Goal: Transaction & Acquisition: Purchase product/service

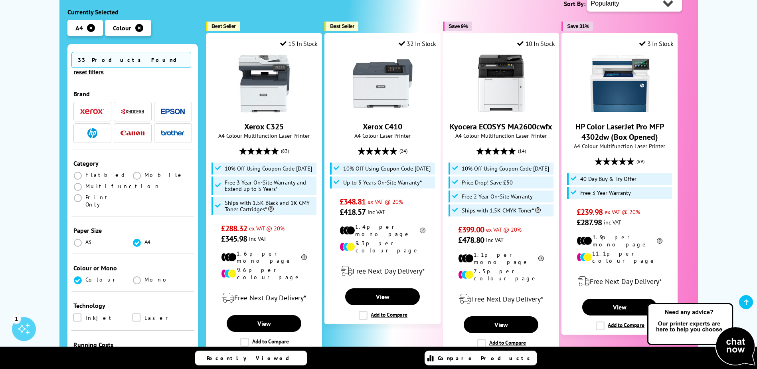
scroll to position [240, 0]
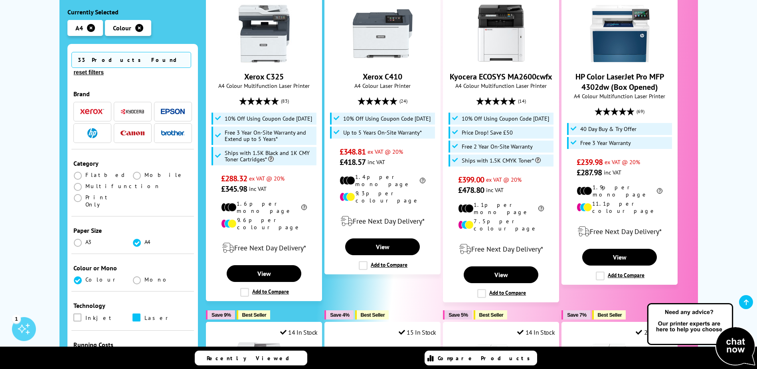
click at [137, 313] on span at bounding box center [137, 317] width 8 height 8
click at [144, 315] on input "checkbox" at bounding box center [144, 315] width 0 height 0
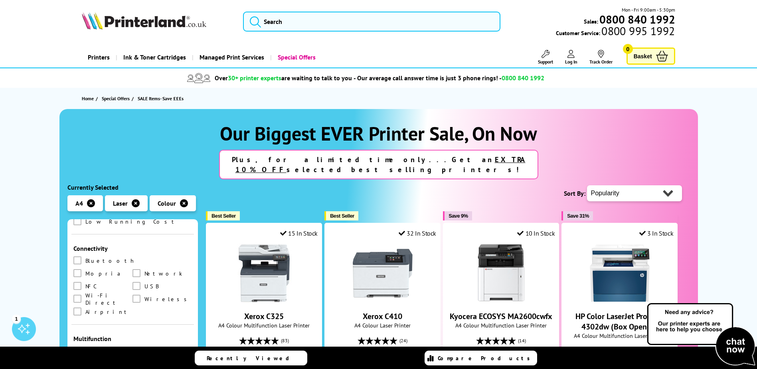
scroll to position [319, 0]
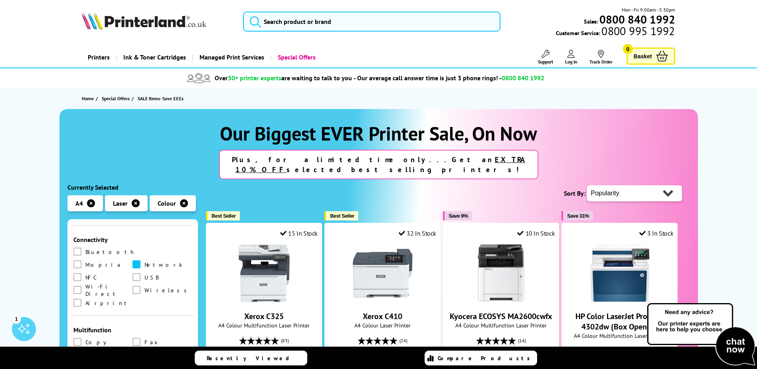
click at [133, 260] on span at bounding box center [137, 264] width 8 height 8
click at [144, 261] on input "checkbox" at bounding box center [144, 261] width 0 height 0
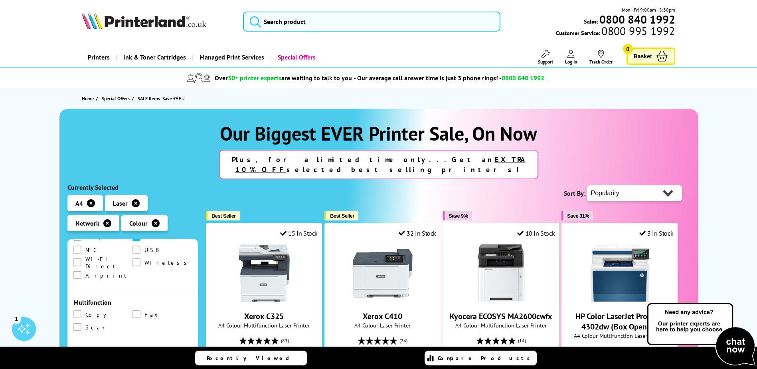
scroll to position [367, 0]
click at [79, 362] on span at bounding box center [77, 366] width 8 height 8
click at [85, 363] on input "checkbox" at bounding box center [85, 363] width 0 height 0
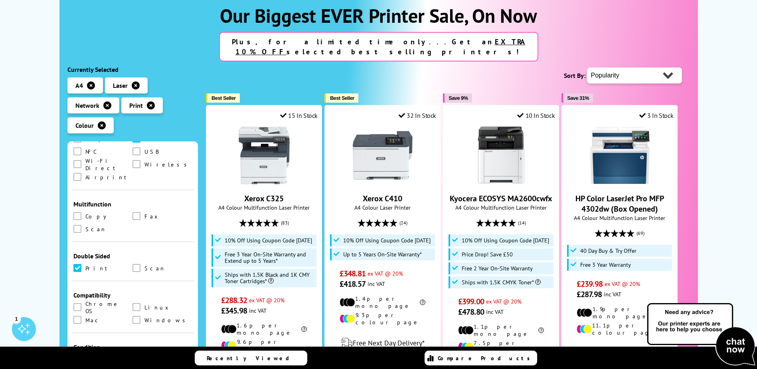
scroll to position [120, 0]
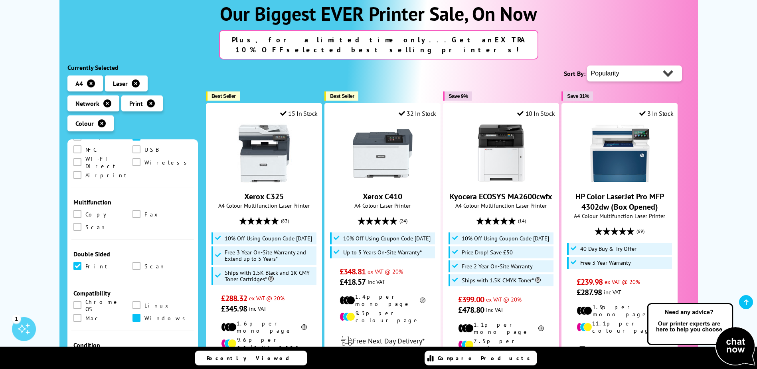
click at [134, 314] on span at bounding box center [137, 318] width 8 height 8
click at [144, 315] on input "checkbox" at bounding box center [144, 315] width 0 height 0
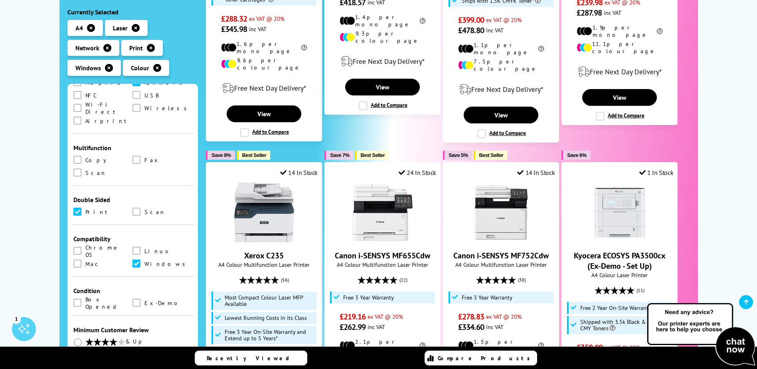
scroll to position [367, 0]
click at [80, 258] on span at bounding box center [77, 262] width 8 height 8
click at [85, 259] on input "checkbox" at bounding box center [85, 259] width 0 height 0
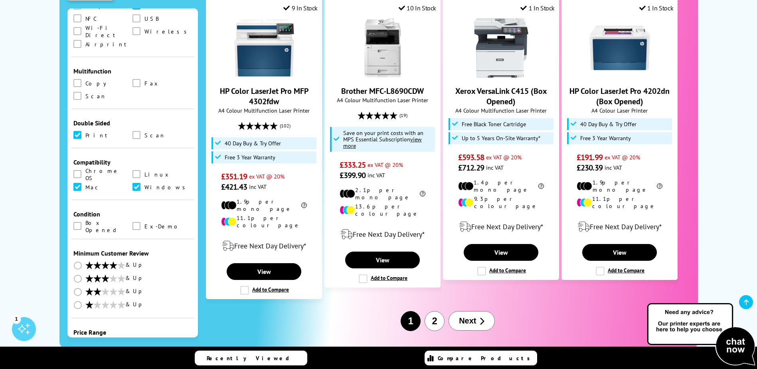
scroll to position [918, 0]
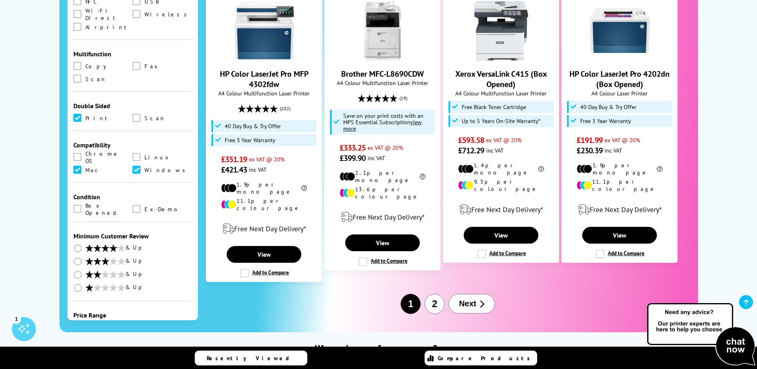
click at [180, 339] on select "0 100 200 300 400 500 600 700 800 900 1000 1500 2000 3000 4000 5000 6000 7000 8…" at bounding box center [162, 344] width 59 height 10
select select "400"
click at [133, 339] on select "0 100 200 300 400 500 600 700 800 900 1000 1500 2000 3000 4000 5000 6000 7000 8…" at bounding box center [162, 344] width 59 height 10
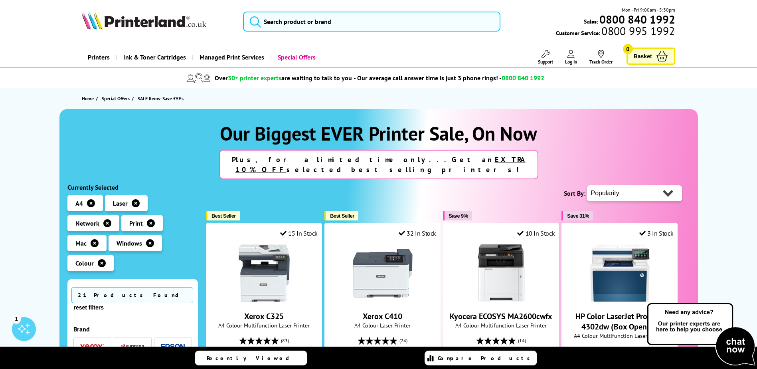
click at [99, 287] on span "21 Products Found" at bounding box center [132, 295] width 122 height 16
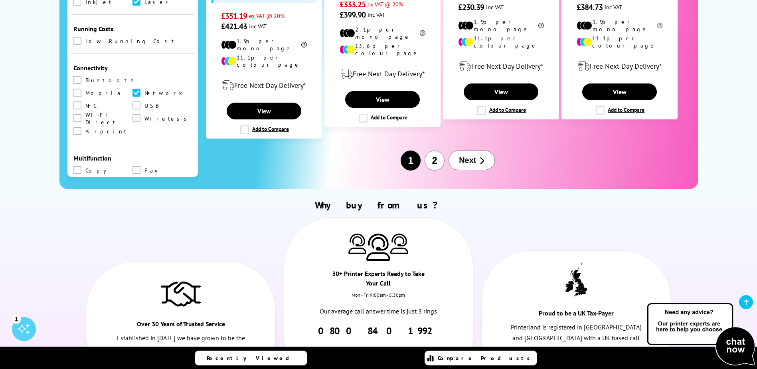
scroll to position [1078, 0]
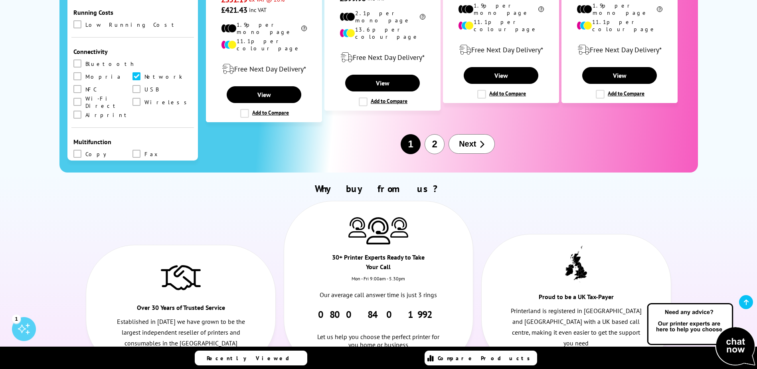
click at [473, 139] on span "Next" at bounding box center [467, 143] width 17 height 9
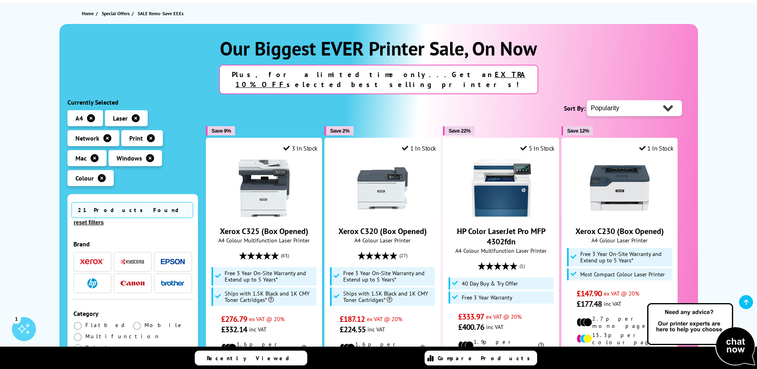
scroll to position [80, 0]
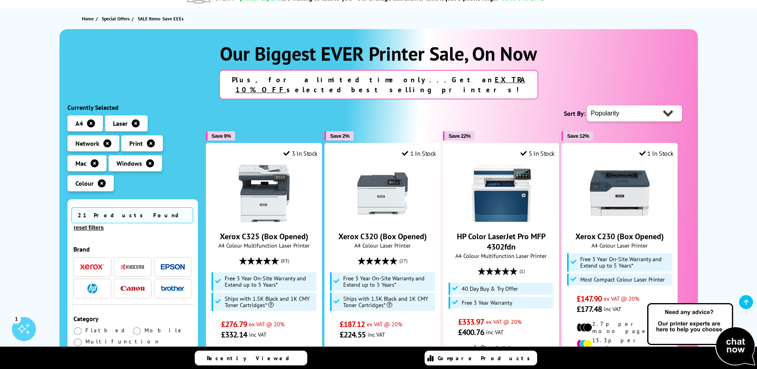
click at [664, 106] on select "Popularity Rating Price - Low to High Price - High to Low Running Costs - Low t…" at bounding box center [634, 113] width 95 height 16
select select "Price Descending"
click at [587, 105] on select "Popularity Rating Price - Low to High Price - High to Low Running Costs - Low t…" at bounding box center [634, 113] width 95 height 16
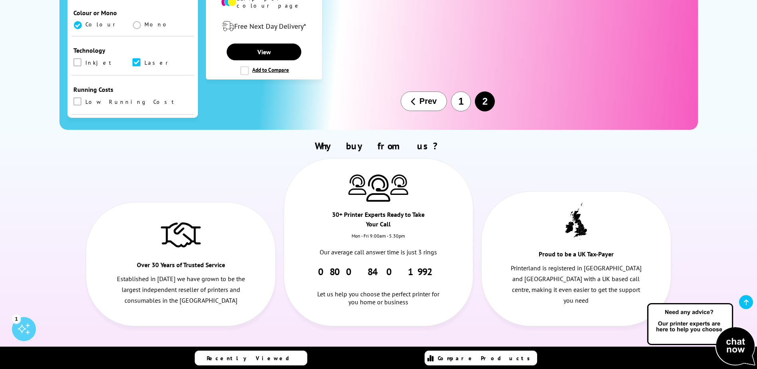
scroll to position [1078, 0]
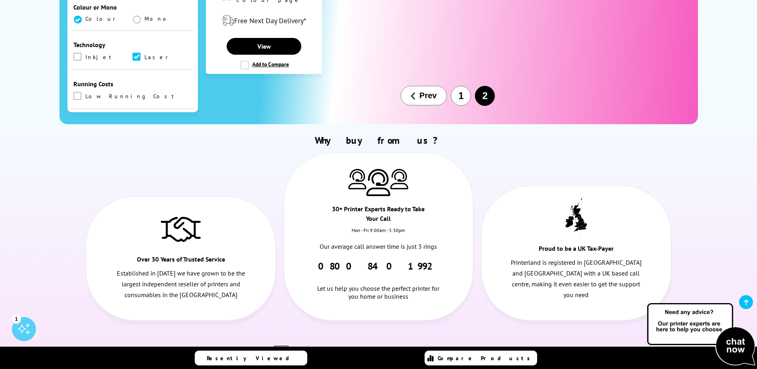
click at [460, 86] on button "1" at bounding box center [461, 96] width 20 height 20
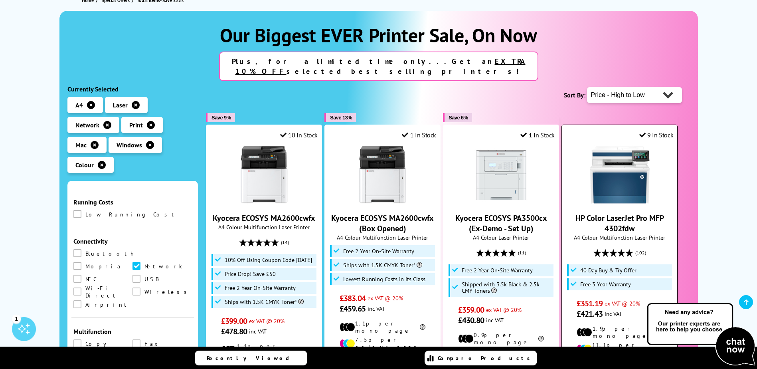
scroll to position [160, 0]
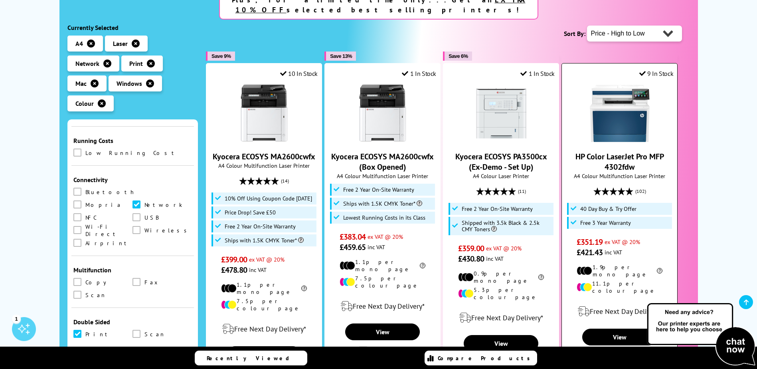
click at [611, 105] on img at bounding box center [620, 113] width 60 height 60
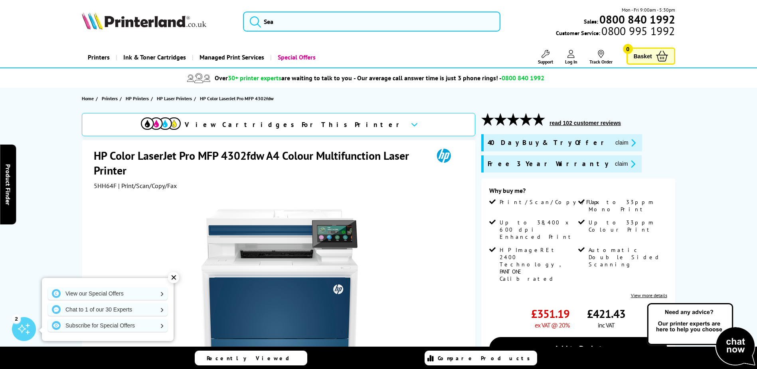
click at [176, 279] on div "✕" at bounding box center [173, 277] width 11 height 11
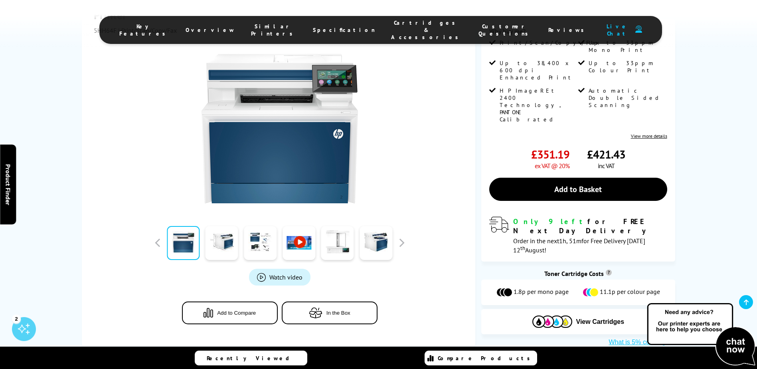
scroll to position [160, 0]
click at [227, 244] on link at bounding box center [222, 243] width 33 height 34
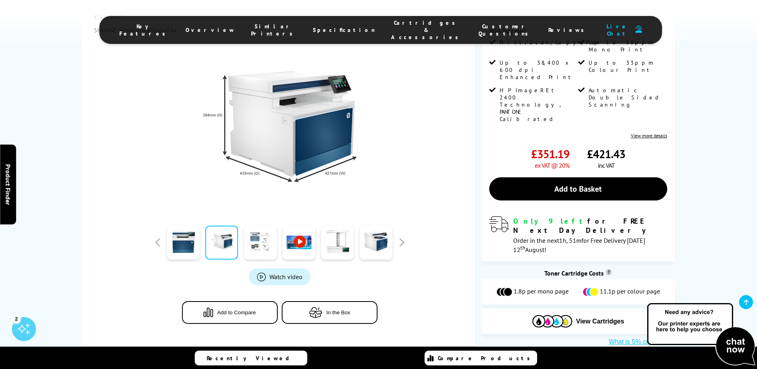
click at [261, 238] on link at bounding box center [260, 243] width 33 height 34
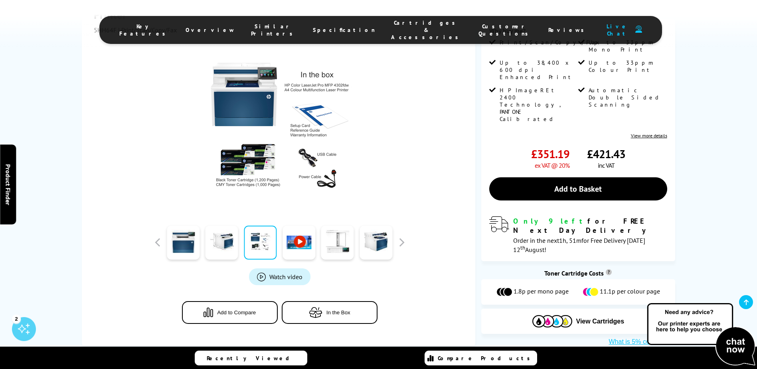
click at [303, 248] on link at bounding box center [299, 243] width 33 height 34
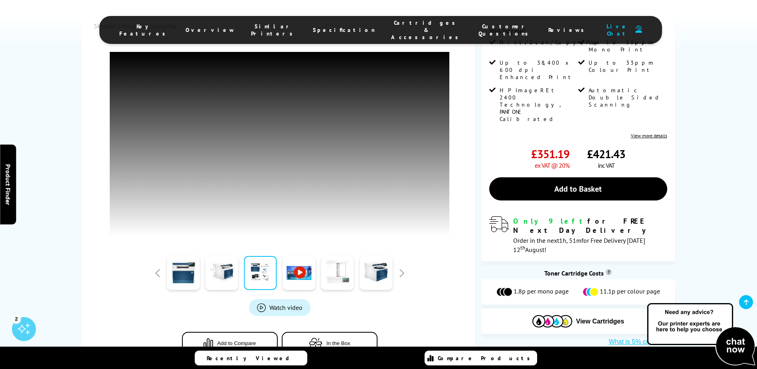
click at [335, 271] on link at bounding box center [337, 273] width 33 height 34
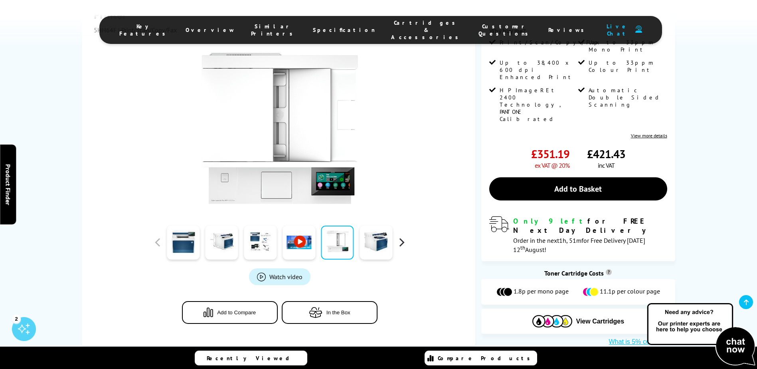
click at [402, 239] on button "button" at bounding box center [402, 242] width 12 height 12
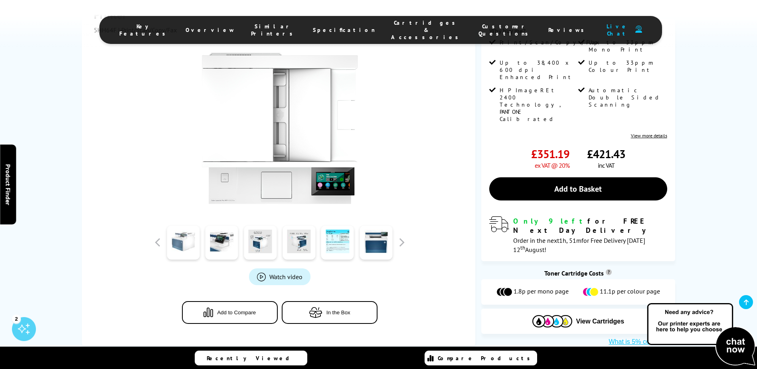
click at [184, 233] on link at bounding box center [183, 243] width 33 height 34
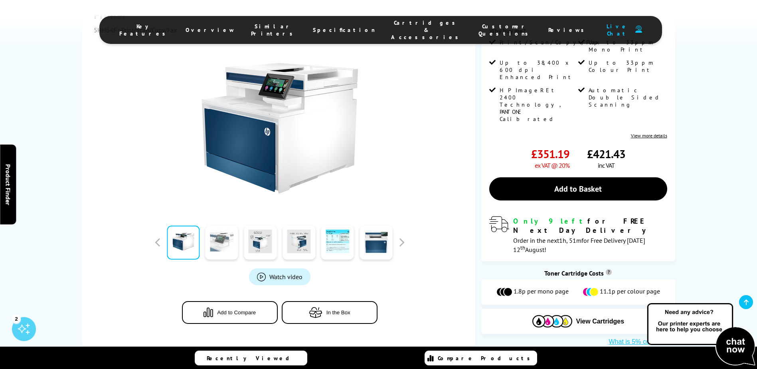
click at [221, 238] on link at bounding box center [222, 243] width 33 height 34
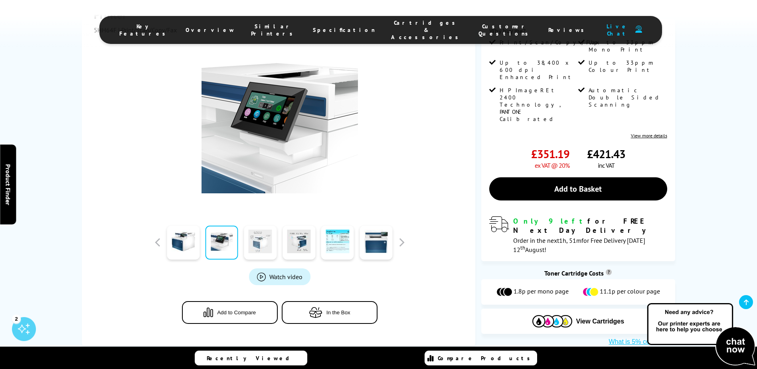
click at [263, 236] on link at bounding box center [260, 243] width 33 height 34
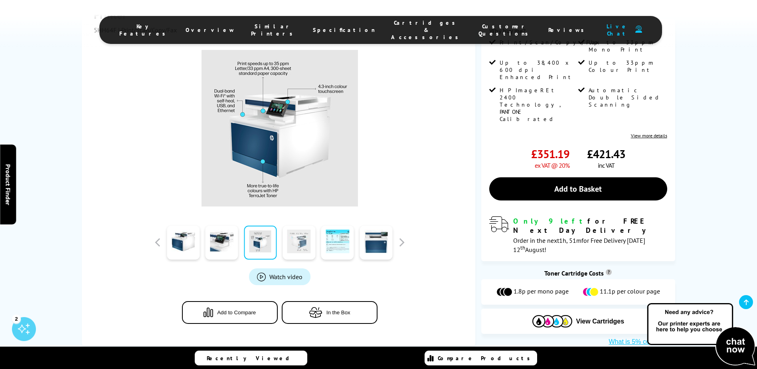
click at [301, 237] on link at bounding box center [299, 243] width 33 height 34
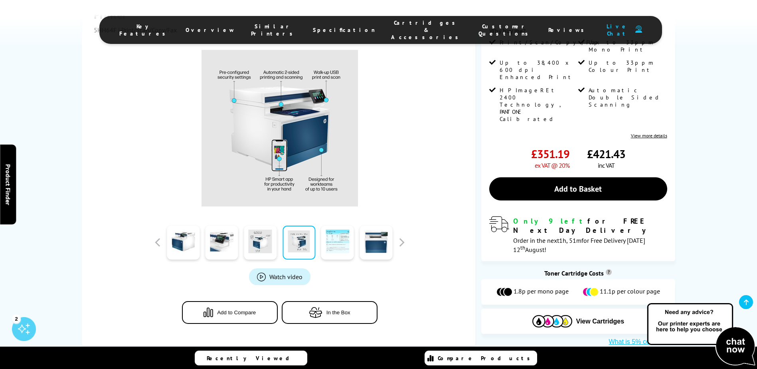
click at [336, 240] on link at bounding box center [337, 243] width 33 height 34
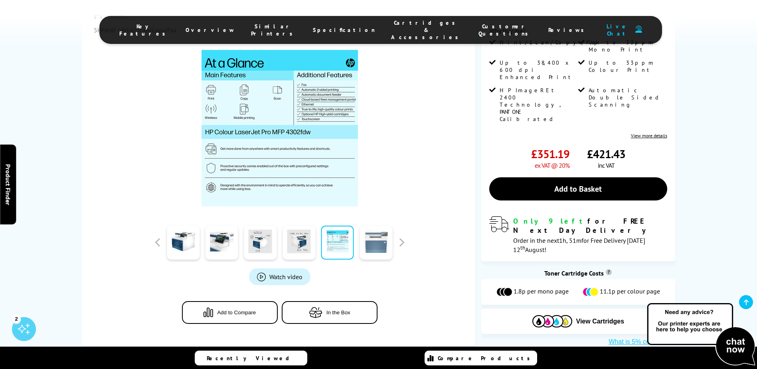
click at [374, 243] on link at bounding box center [376, 243] width 33 height 34
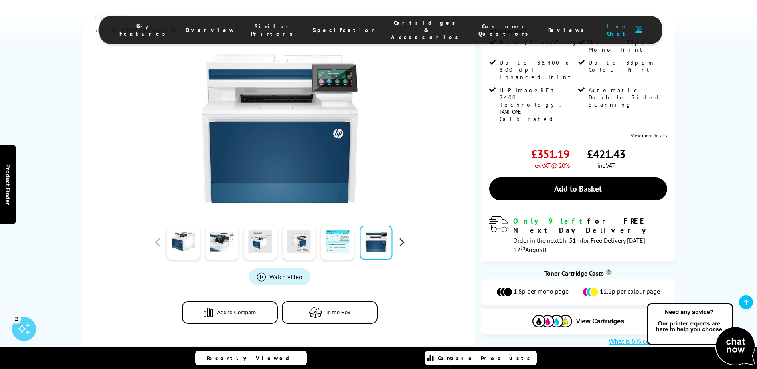
click at [400, 238] on button "button" at bounding box center [402, 242] width 12 height 12
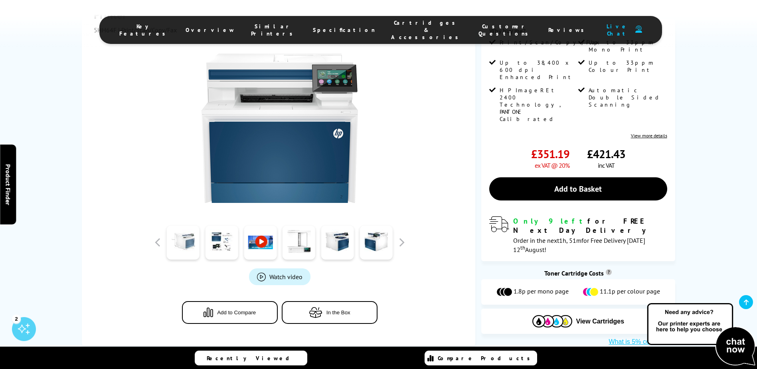
click at [173, 234] on link at bounding box center [183, 243] width 33 height 34
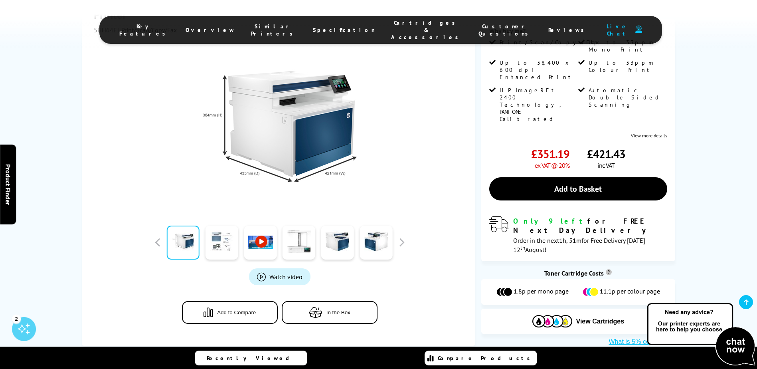
click at [227, 236] on link at bounding box center [222, 243] width 33 height 34
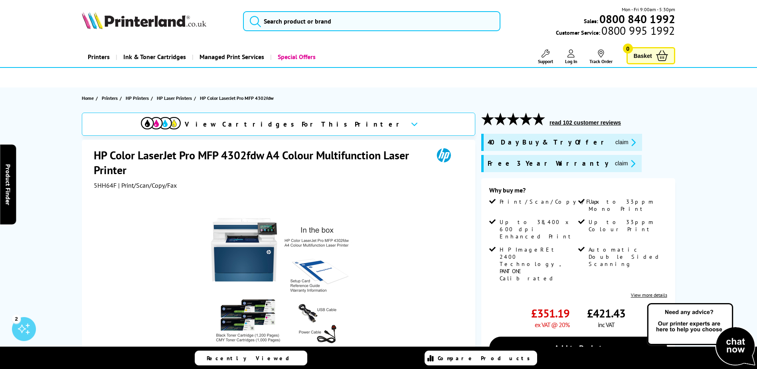
scroll to position [0, 0]
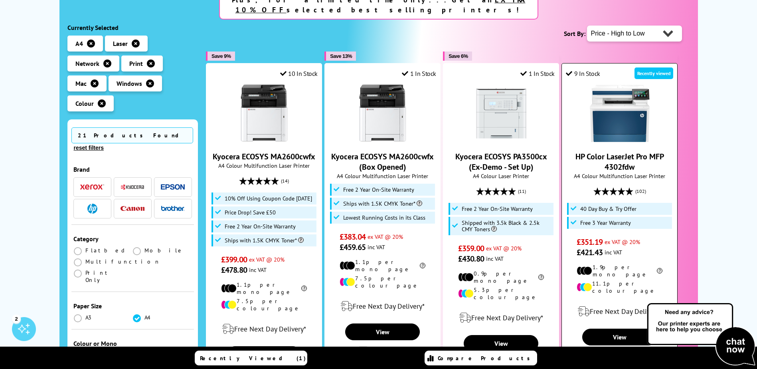
click at [610, 101] on img at bounding box center [620, 113] width 60 height 60
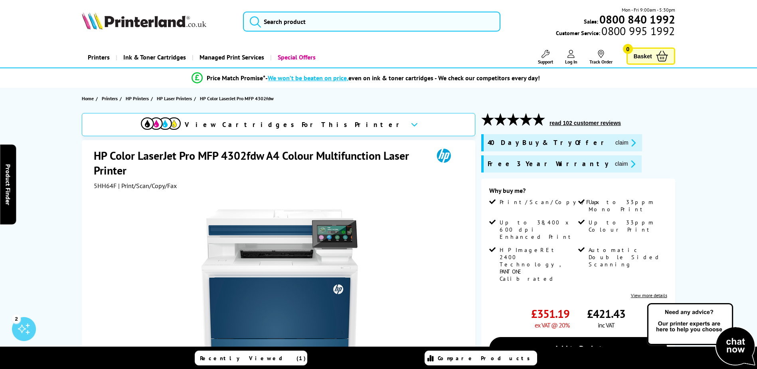
click at [568, 123] on button "read 102 customer reviews" at bounding box center [585, 122] width 76 height 7
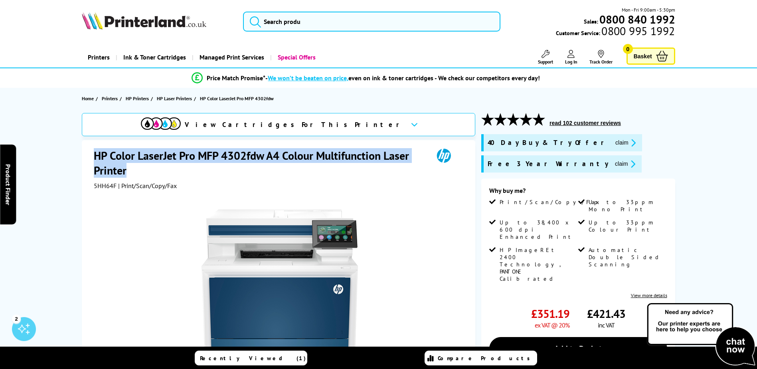
drag, startPoint x: 95, startPoint y: 156, endPoint x: 159, endPoint y: 169, distance: 65.3
click at [159, 169] on h1 "HP Color LaserJet Pro MFP 4302fdw A4 Colour Multifunction Laser Printer" at bounding box center [260, 163] width 332 height 30
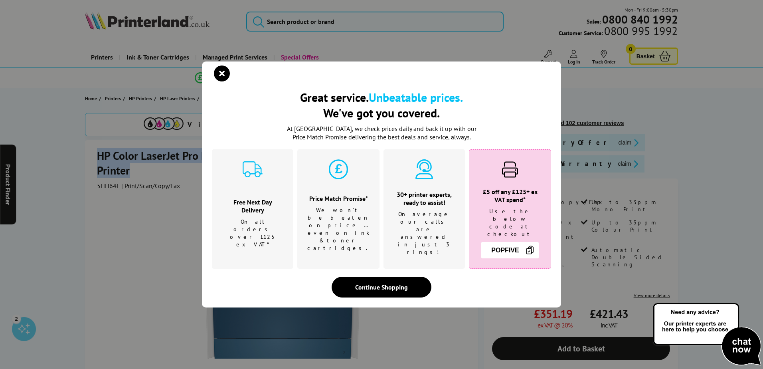
copy h1 "HP Color LaserJet Pro MFP 4302fdw A4 Colour Multifunction Laser Printer"
click at [225, 80] on icon "close modal" at bounding box center [222, 73] width 16 height 16
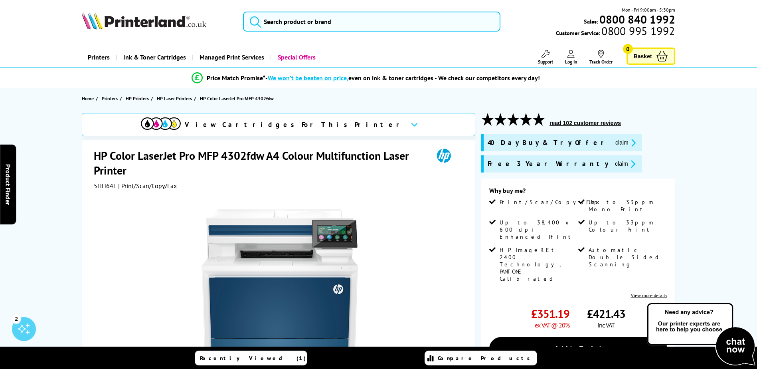
click at [96, 232] on div at bounding box center [280, 280] width 372 height 180
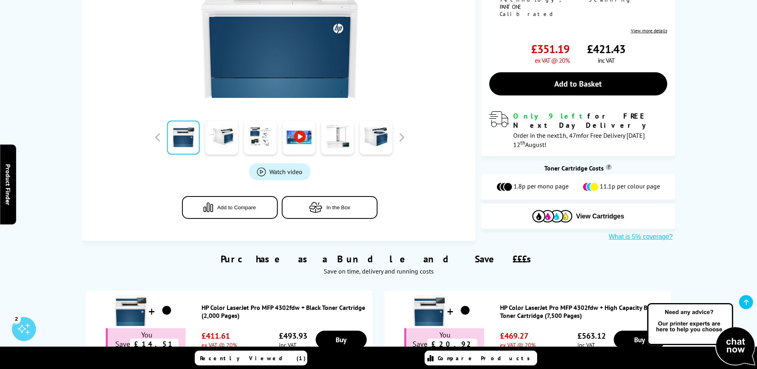
scroll to position [279, 0]
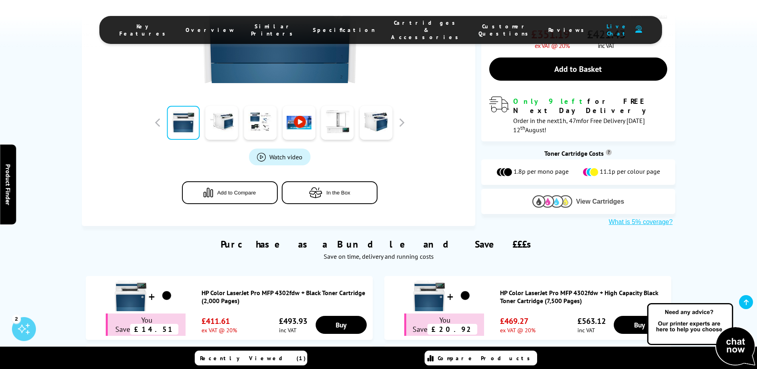
click at [590, 198] on span "View Cartridges" at bounding box center [600, 201] width 48 height 7
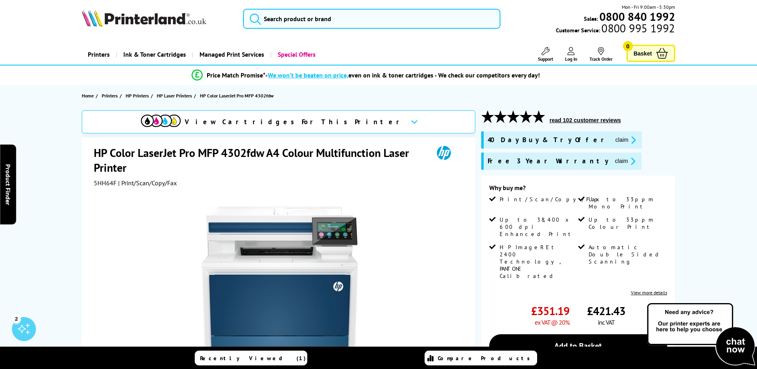
scroll to position [0, 0]
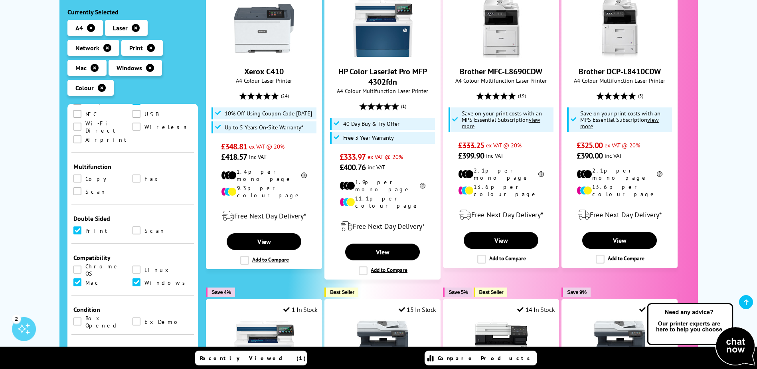
scroll to position [439, 0]
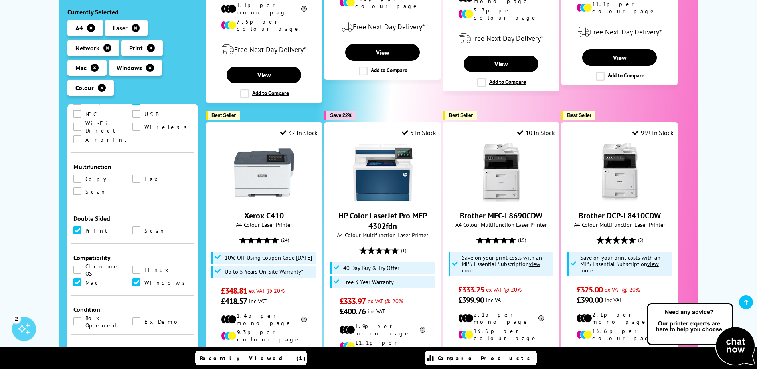
click at [176, 83] on ul "A4 Laser Network Print" at bounding box center [132, 60] width 131 height 80
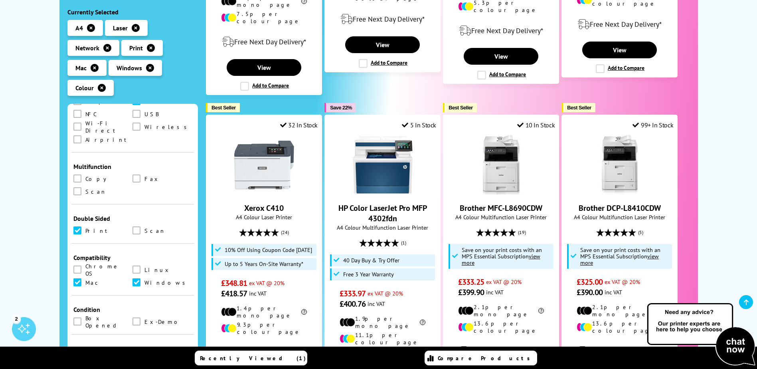
scroll to position [479, 0]
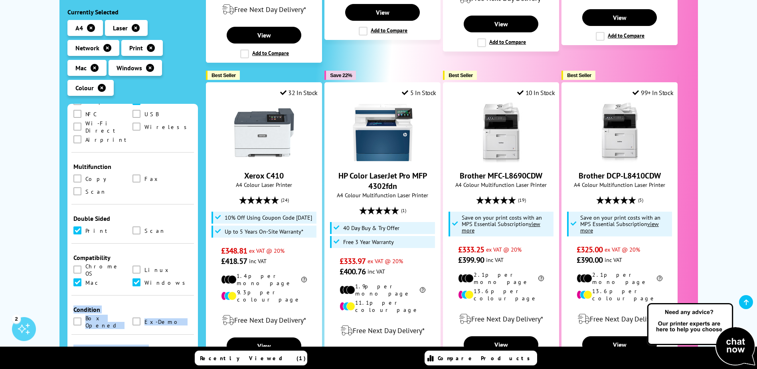
drag, startPoint x: 195, startPoint y: 302, endPoint x: 196, endPoint y: 253, distance: 49.1
click at [196, 253] on div "21 Products Found reset filters Brand A3 A4" at bounding box center [132, 268] width 131 height 329
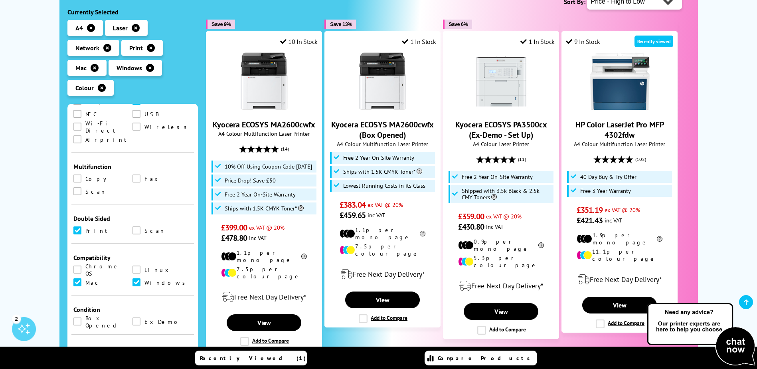
scroll to position [160, 0]
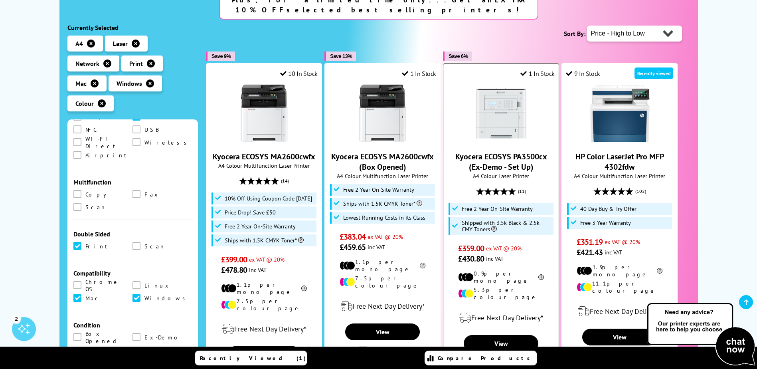
click at [490, 111] on img at bounding box center [501, 113] width 60 height 60
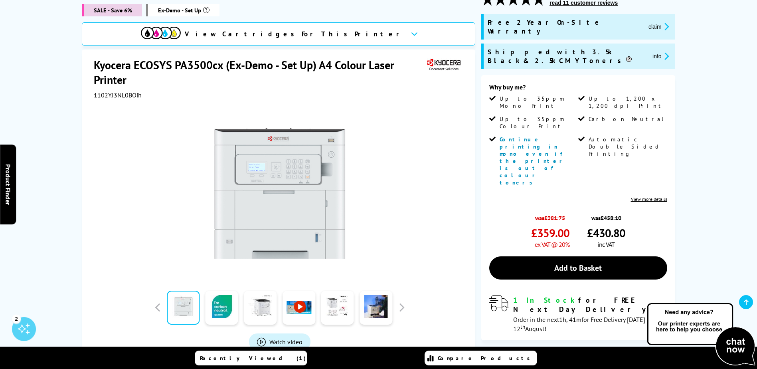
scroll to position [120, 0]
click at [301, 301] on link at bounding box center [299, 308] width 33 height 34
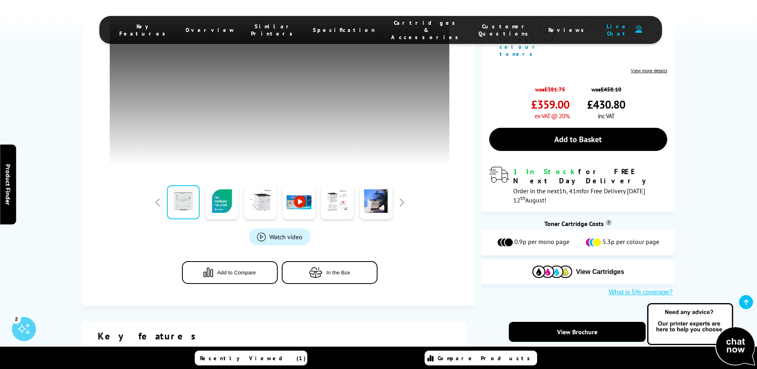
scroll to position [279, 0]
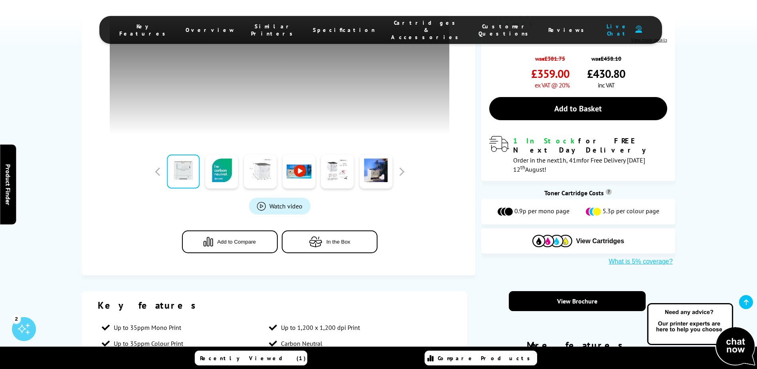
click at [258, 170] on link at bounding box center [260, 171] width 33 height 34
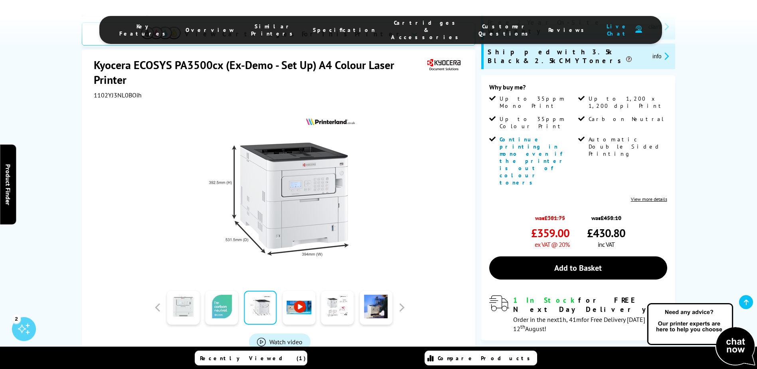
scroll to position [120, 0]
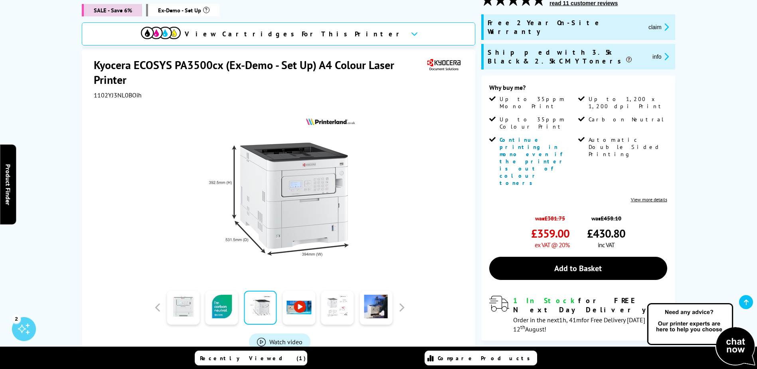
click at [341, 297] on link at bounding box center [337, 308] width 33 height 34
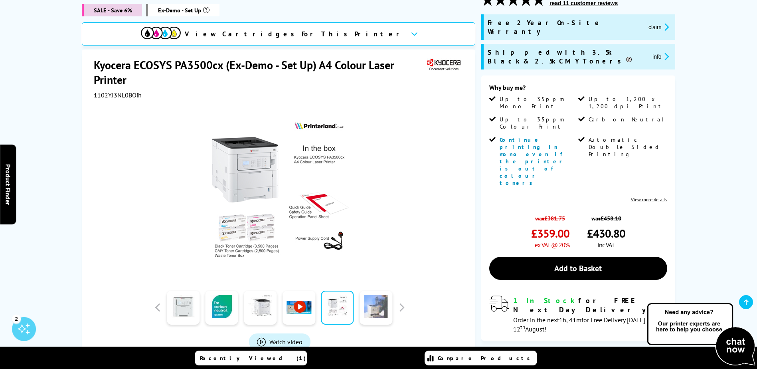
click at [377, 297] on link at bounding box center [376, 308] width 33 height 34
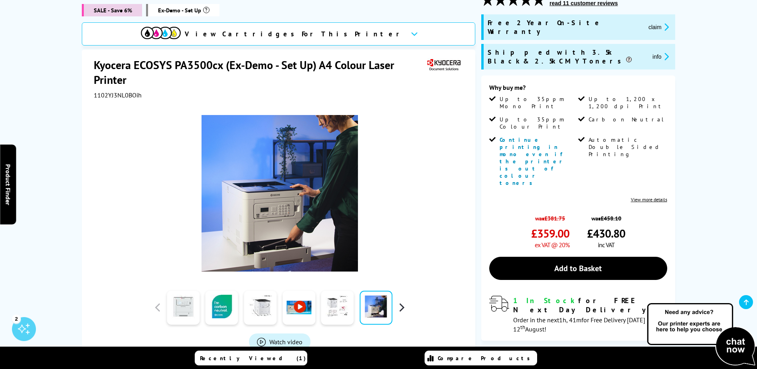
click at [402, 301] on button "button" at bounding box center [402, 307] width 12 height 12
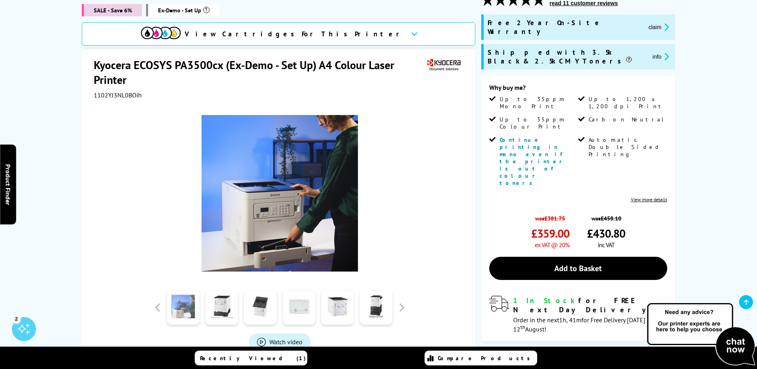
click at [187, 294] on link at bounding box center [183, 308] width 33 height 34
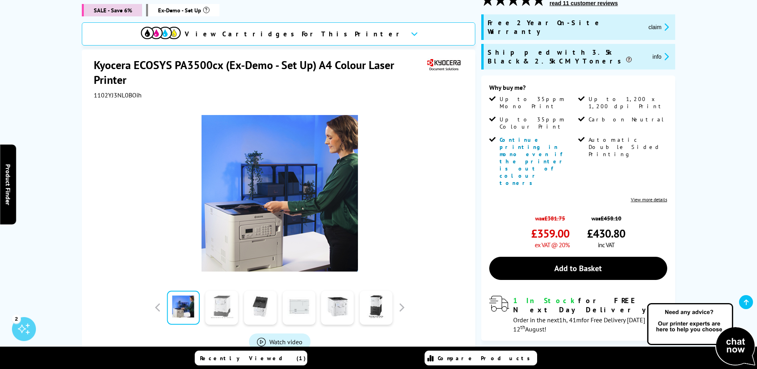
click at [214, 294] on link at bounding box center [222, 308] width 33 height 34
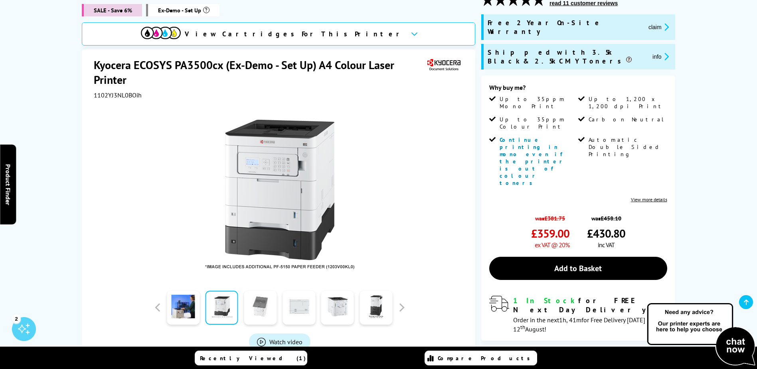
click at [266, 299] on link at bounding box center [260, 308] width 33 height 34
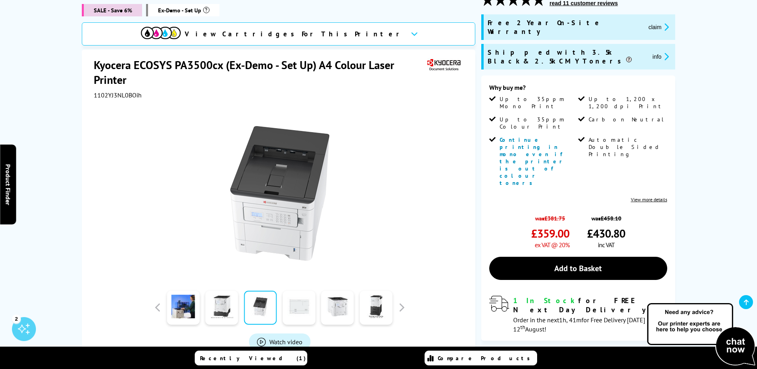
click at [300, 296] on link at bounding box center [299, 308] width 33 height 34
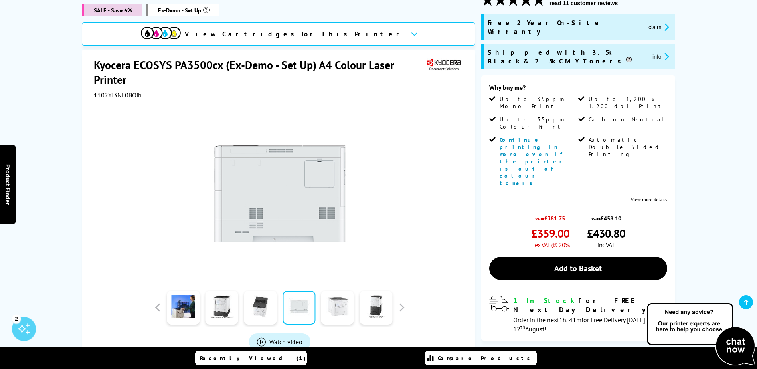
click at [334, 295] on link at bounding box center [337, 308] width 33 height 34
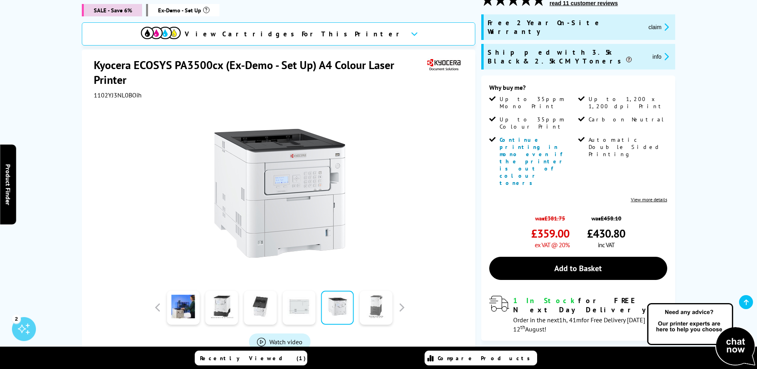
click at [375, 299] on link at bounding box center [376, 308] width 33 height 34
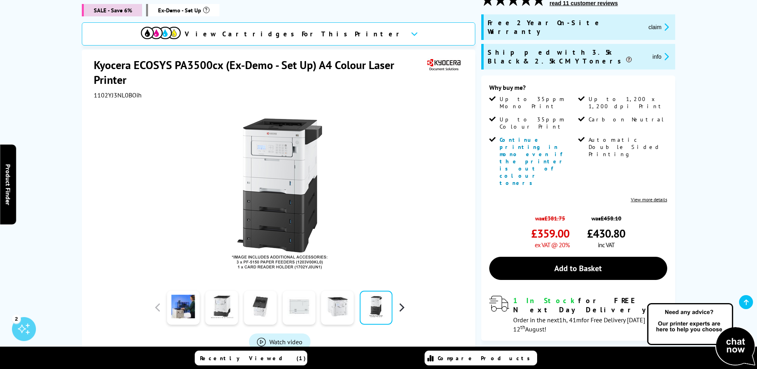
click at [403, 301] on button "button" at bounding box center [402, 307] width 12 height 12
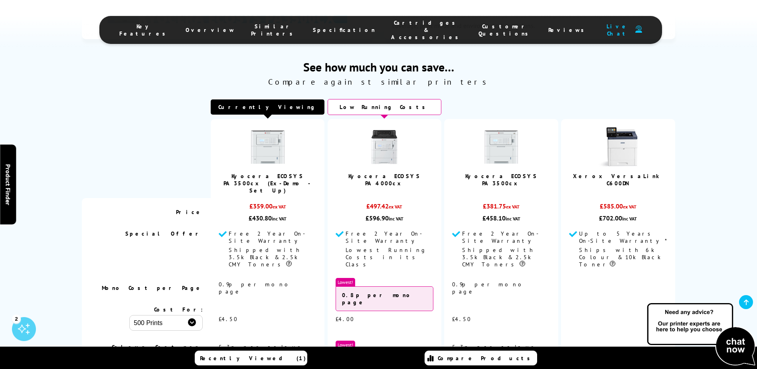
scroll to position [1836, 0]
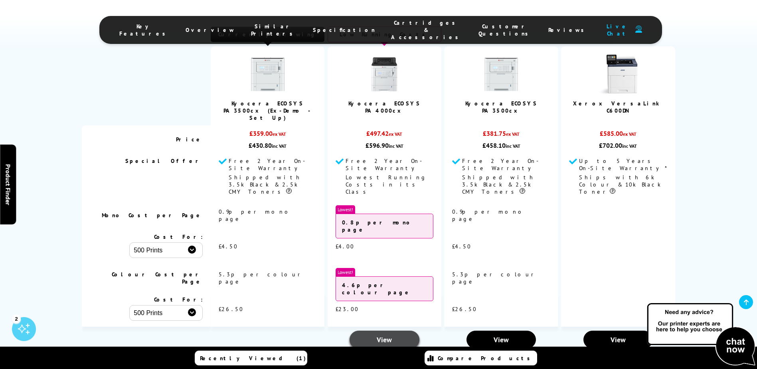
click at [376, 331] on link "View" at bounding box center [385, 340] width 70 height 18
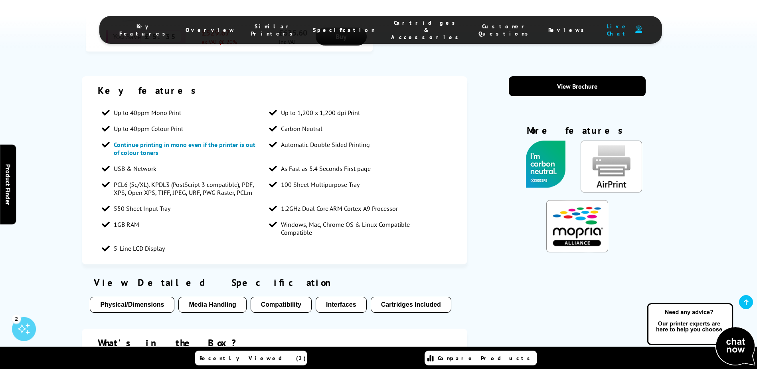
scroll to position [439, 0]
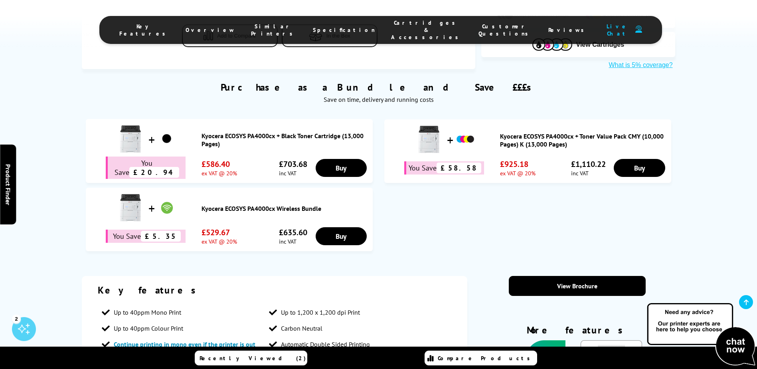
click at [230, 204] on link "Kyocera ECOSYS PA4000cx Wireless Bundle" at bounding box center [285, 208] width 167 height 8
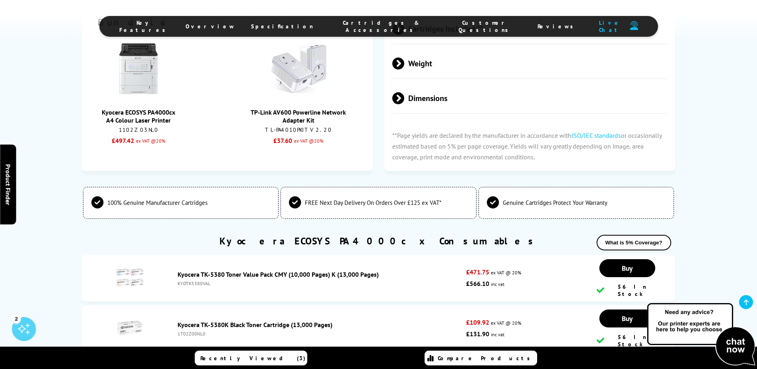
scroll to position [1677, 0]
